Goal: Information Seeking & Learning: Learn about a topic

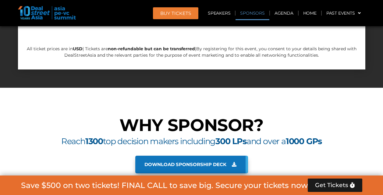
scroll to position [3644, 0]
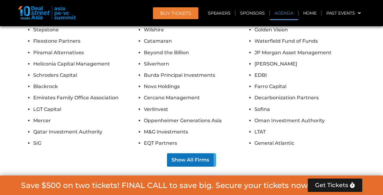
click at [293, 14] on link "Agenda" at bounding box center [284, 13] width 28 height 14
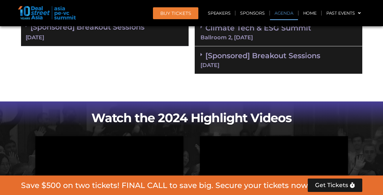
scroll to position [355, 0]
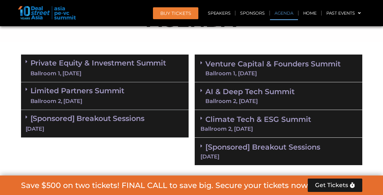
click at [260, 88] on link "AI & Deep Tech Summit Ballroom 2, 11 Sept" at bounding box center [249, 96] width 89 height 16
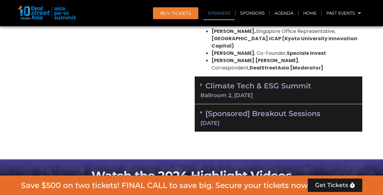
scroll to position [660, 0]
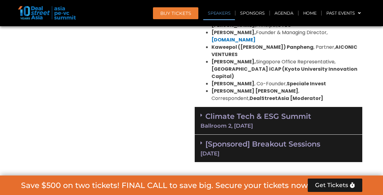
click at [279, 112] on link "Climate Tech & ESG Summit Ballroom 2, 11 Sept" at bounding box center [279, 120] width 156 height 17
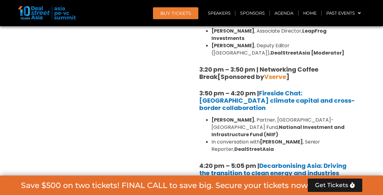
scroll to position [1178, 0]
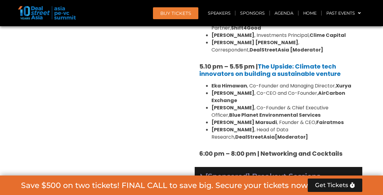
click at [293, 172] on link "[Sponsored] Breakout Sessions 11 Sept" at bounding box center [279, 180] width 156 height 17
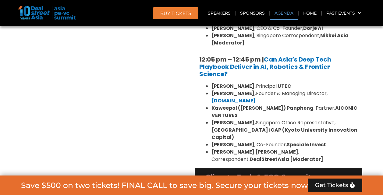
scroll to position [284, 0]
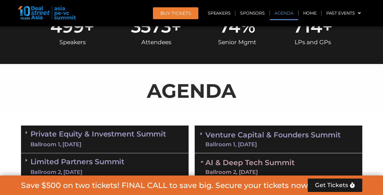
drag, startPoint x: 285, startPoint y: 90, endPoint x: 286, endPoint y: 94, distance: 4.4
click at [287, 131] on link "Venture Capital & Founders​ Summit Ballroom 1, 11 Sept" at bounding box center [272, 139] width 135 height 16
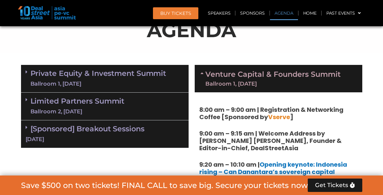
scroll to position [355, 0]
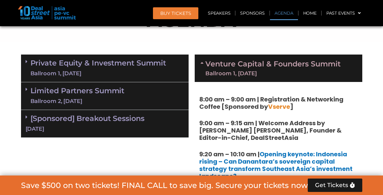
click at [129, 72] on div "Ballroom 1, [DATE]" at bounding box center [98, 74] width 136 height 8
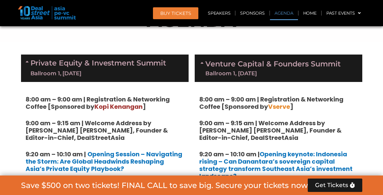
drag, startPoint x: 29, startPoint y: 94, endPoint x: 160, endPoint y: 133, distance: 136.7
click at [157, 140] on h5 "9:00 am – 9:15 am | Welcome Address by [PERSON_NAME] [PERSON_NAME], Founder & E…" at bounding box center [105, 130] width 158 height 22
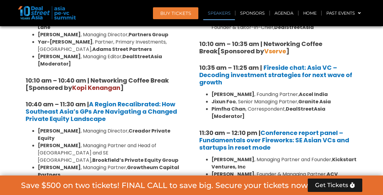
scroll to position [0, 0]
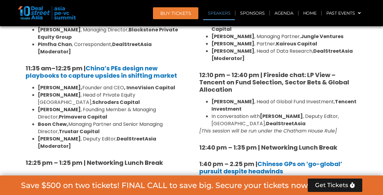
drag, startPoint x: 354, startPoint y: 113, endPoint x: 146, endPoint y: 87, distance: 210.1
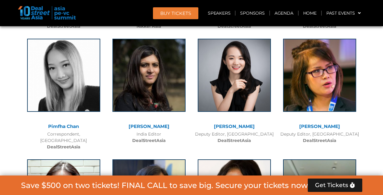
scroll to position [5673, 0]
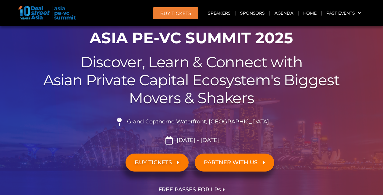
scroll to position [91, 0]
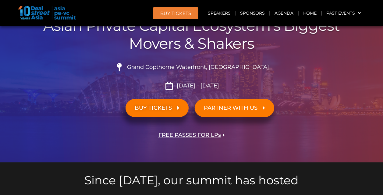
click at [211, 137] on span "FREE PASSES FOR LPs" at bounding box center [189, 135] width 62 height 6
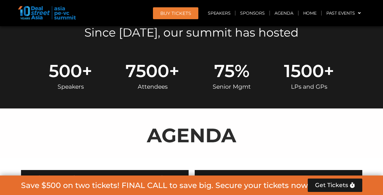
scroll to position [244, 0]
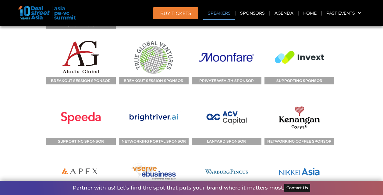
scroll to position [0, 0]
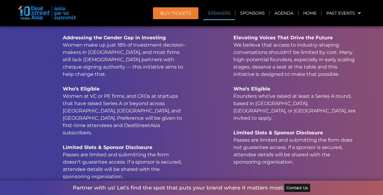
drag, startPoint x: 173, startPoint y: 110, endPoint x: 137, endPoint y: 50, distance: 70.7
click at [138, 43] on div "Women in Private Markets We're offering a limited number of free passes to the …" at bounding box center [106, 98] width 171 height 246
